Goal: Task Accomplishment & Management: Use online tool/utility

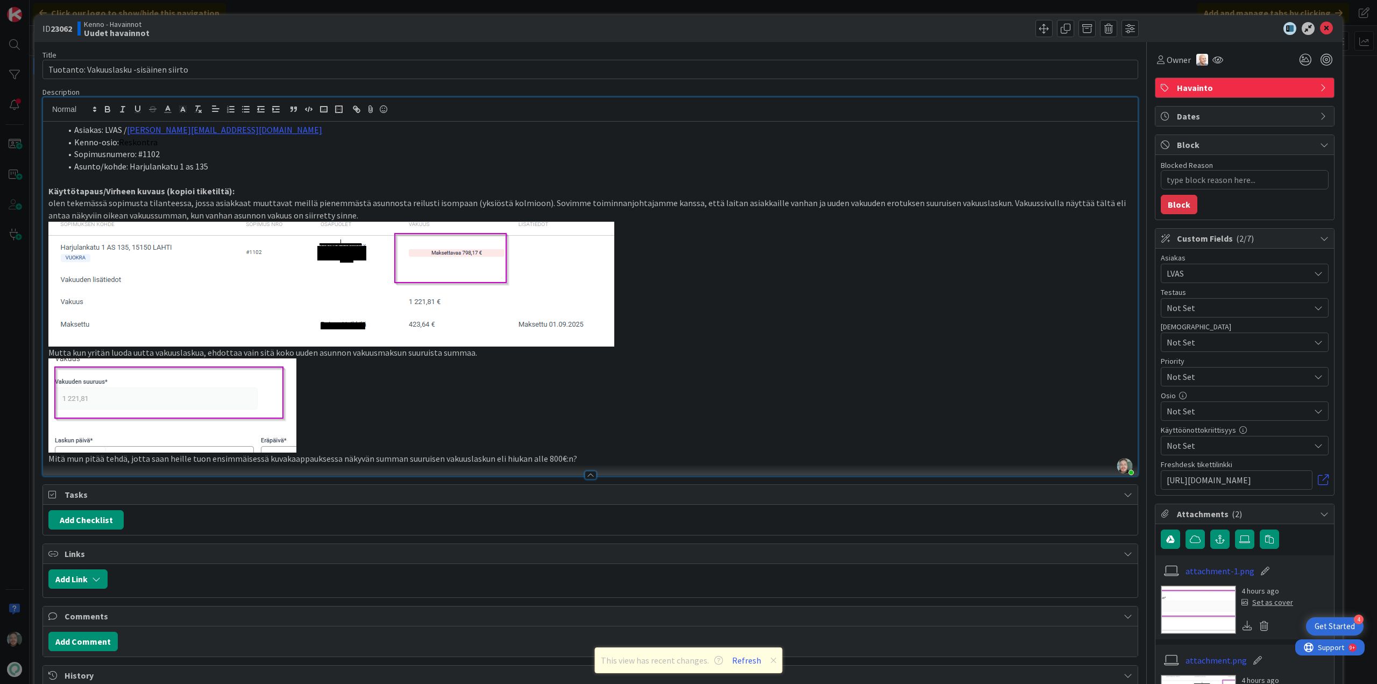
scroll to position [108, 0]
click at [1320, 31] on icon at bounding box center [1326, 28] width 13 height 13
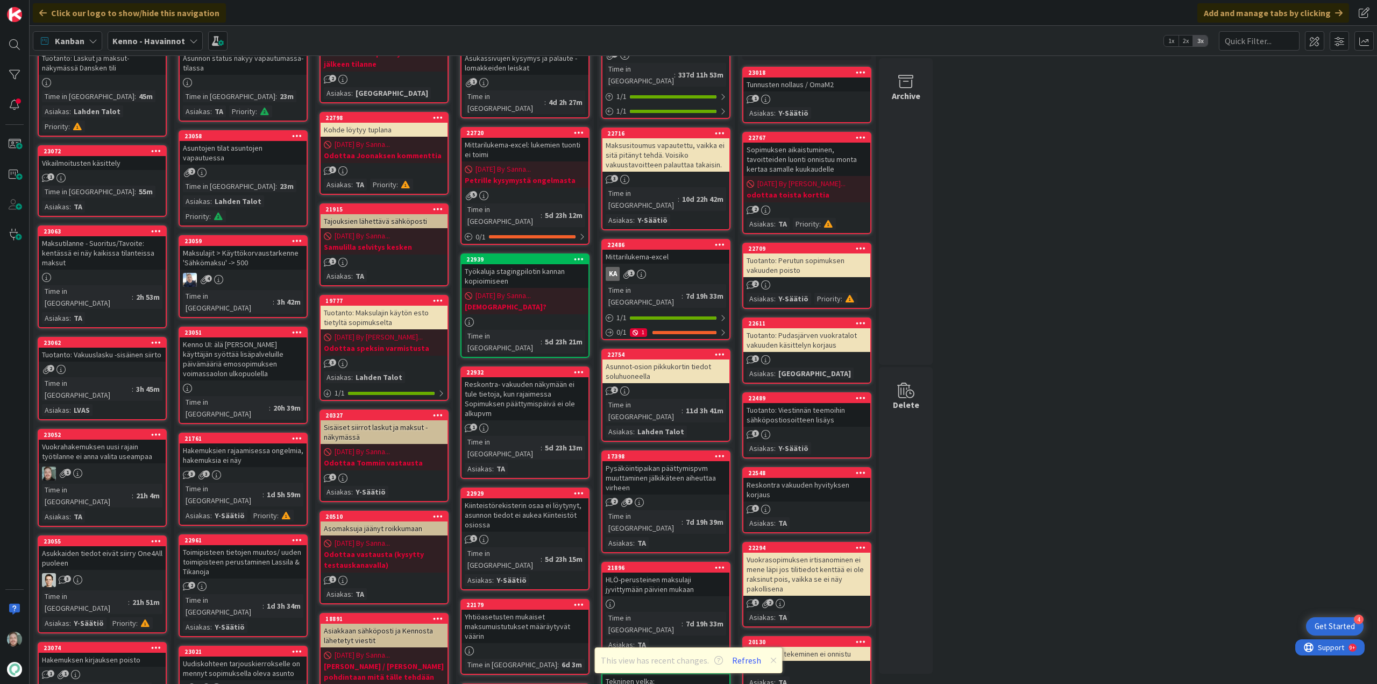
scroll to position [54, 0]
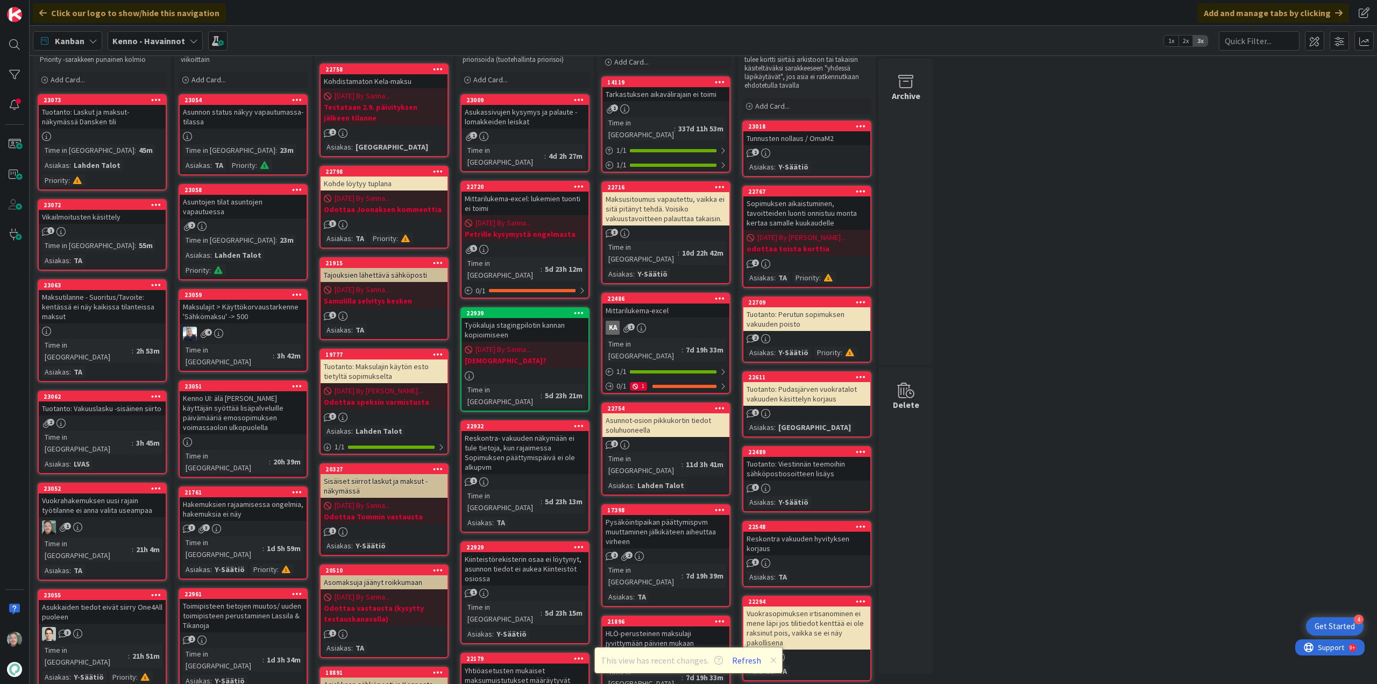
click at [147, 401] on div "Tuotanto: Vakuuslasku -sisäinen siirto" at bounding box center [102, 408] width 127 height 14
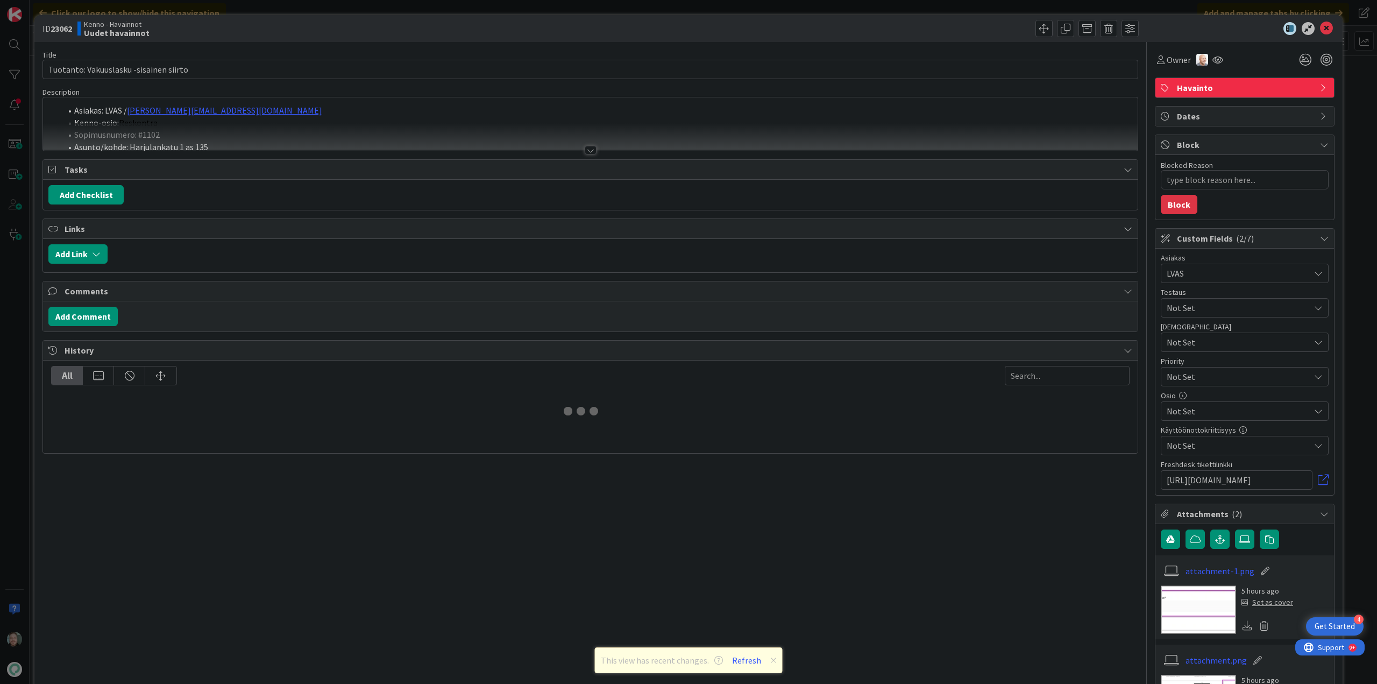
type textarea "x"
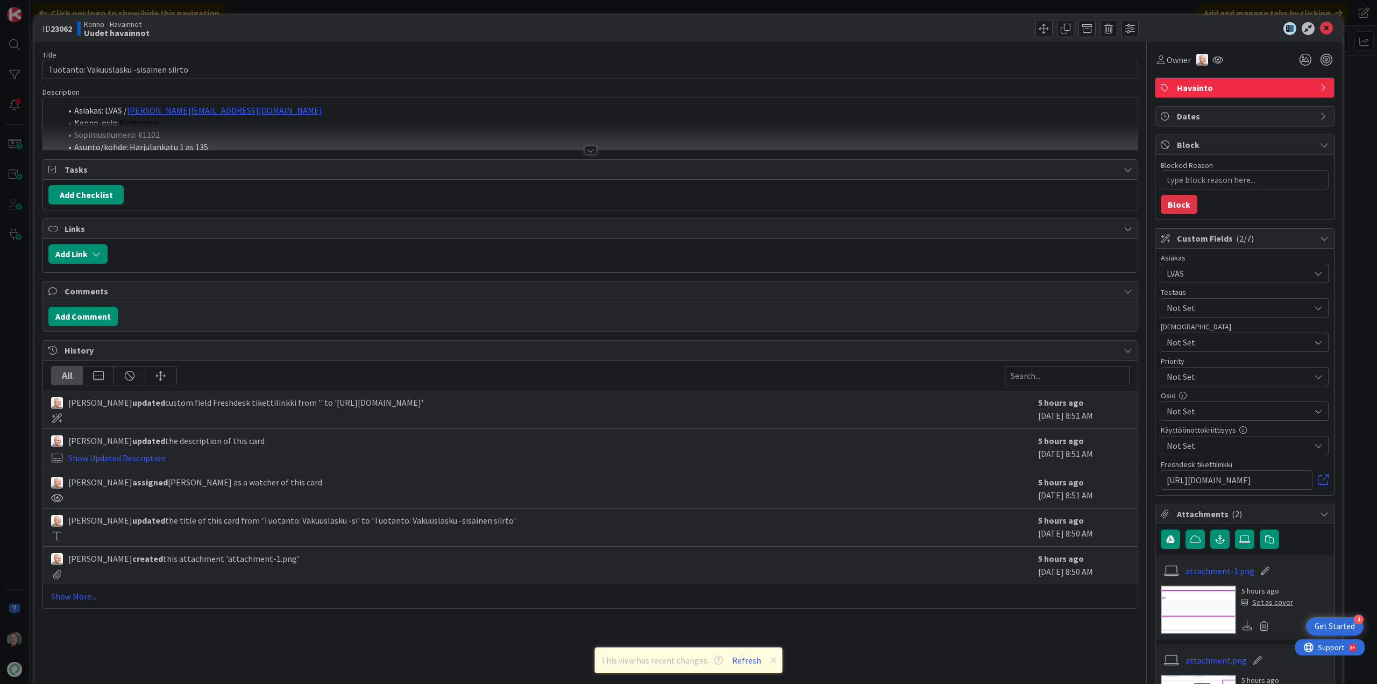
click at [585, 147] on div at bounding box center [591, 150] width 12 height 9
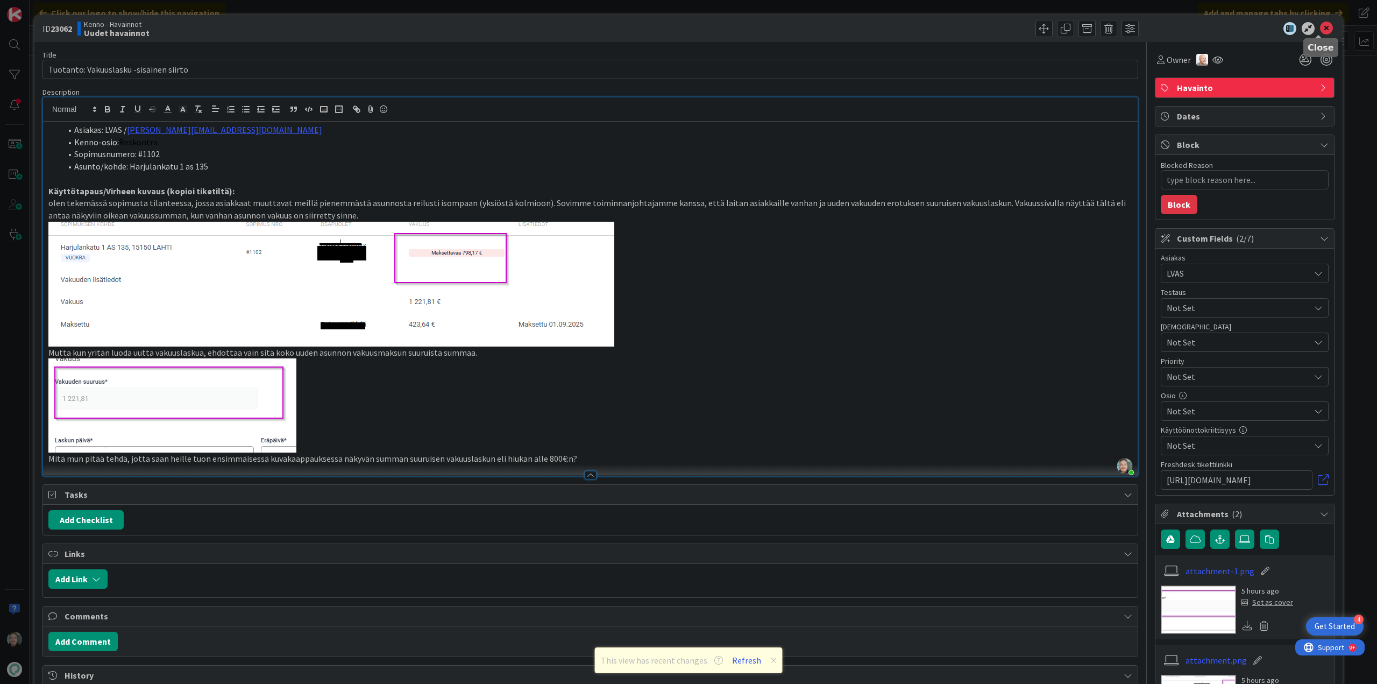
click at [1320, 26] on icon at bounding box center [1326, 28] width 13 height 13
